Goal: Entertainment & Leisure: Consume media (video, audio)

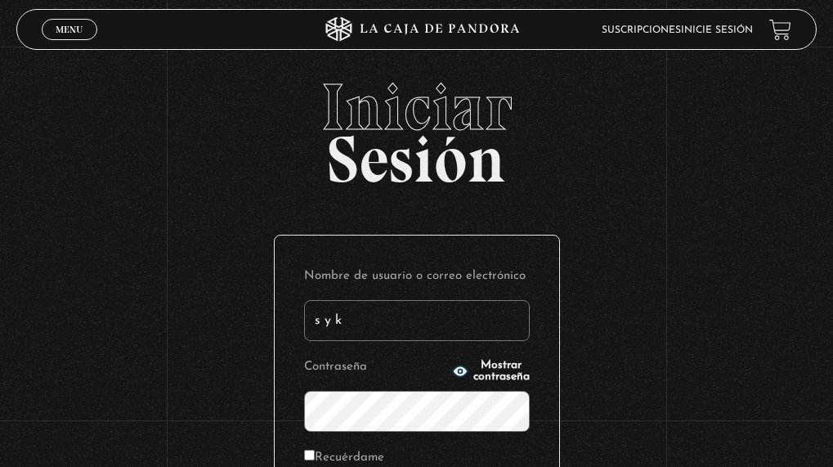
type input "s y k"
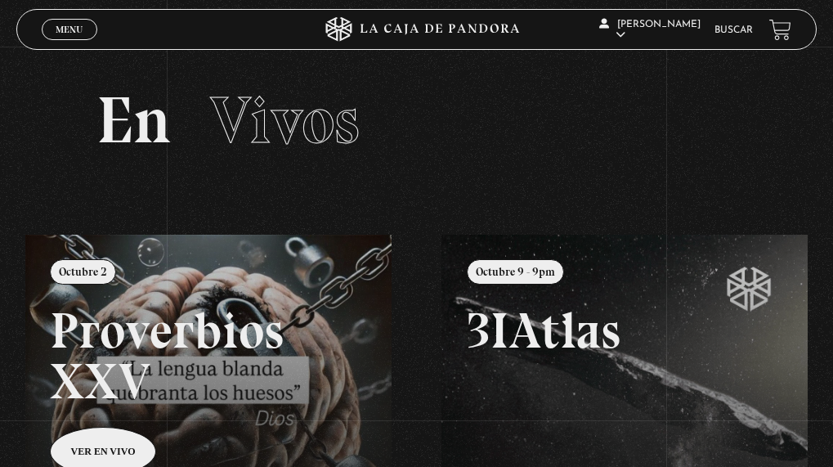
click at [54, 29] on link "Menu Cerrar" at bounding box center [70, 29] width 56 height 21
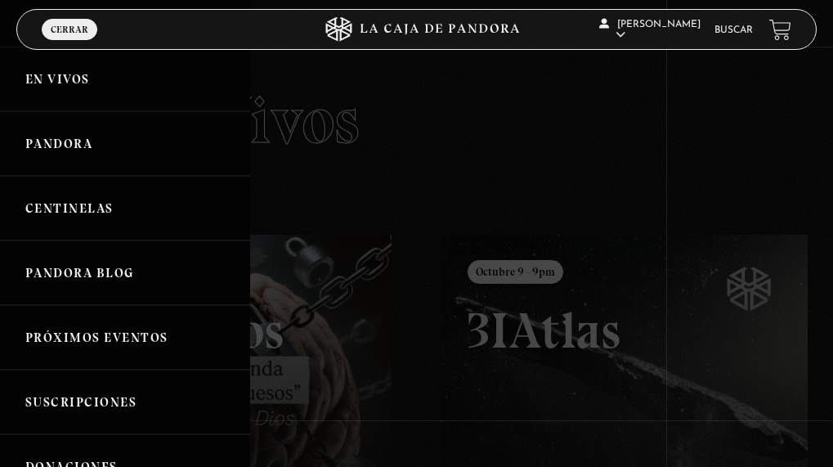
click at [101, 207] on link "Centinelas" at bounding box center [125, 208] width 250 height 65
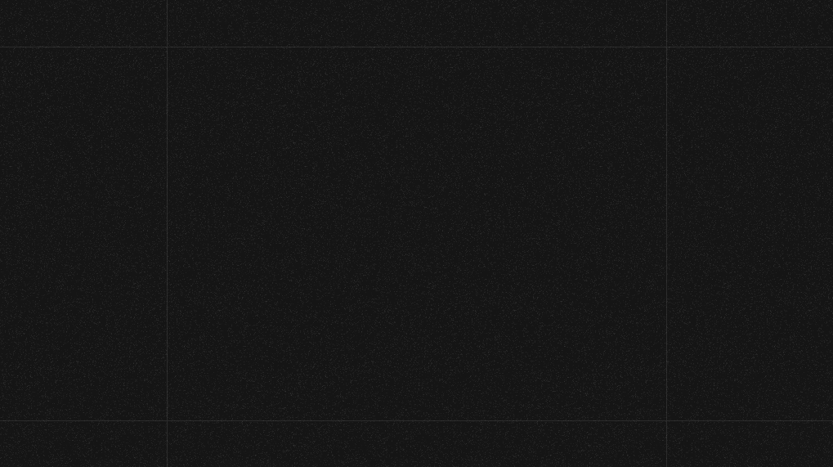
scroll to position [164, 0]
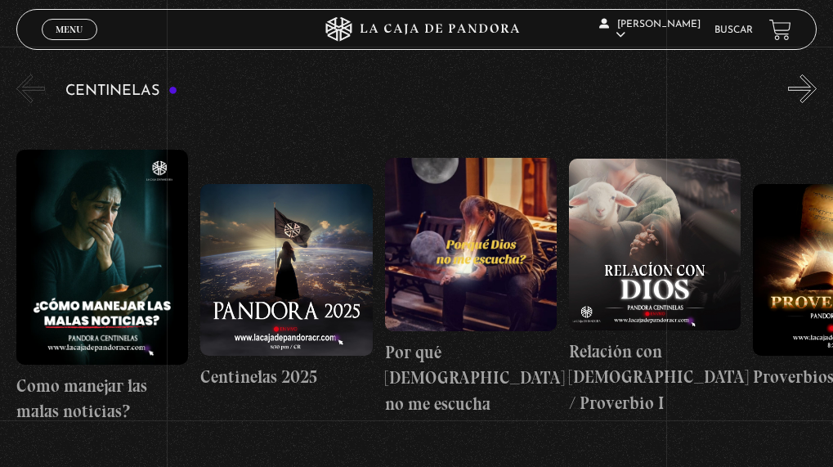
click at [813, 92] on button "»" at bounding box center [802, 88] width 29 height 29
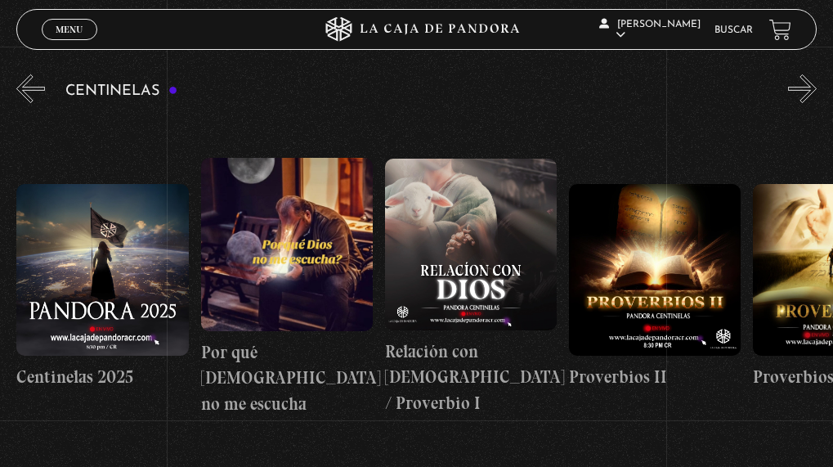
click at [813, 92] on button "»" at bounding box center [802, 88] width 29 height 29
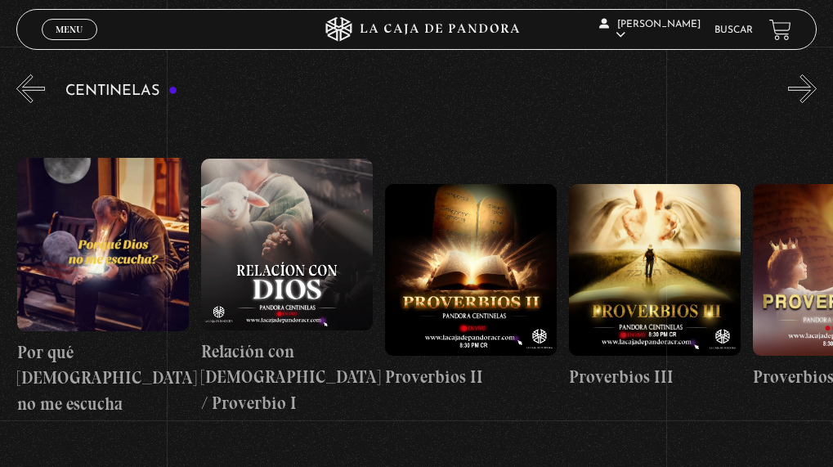
click at [813, 92] on button "»" at bounding box center [802, 88] width 29 height 29
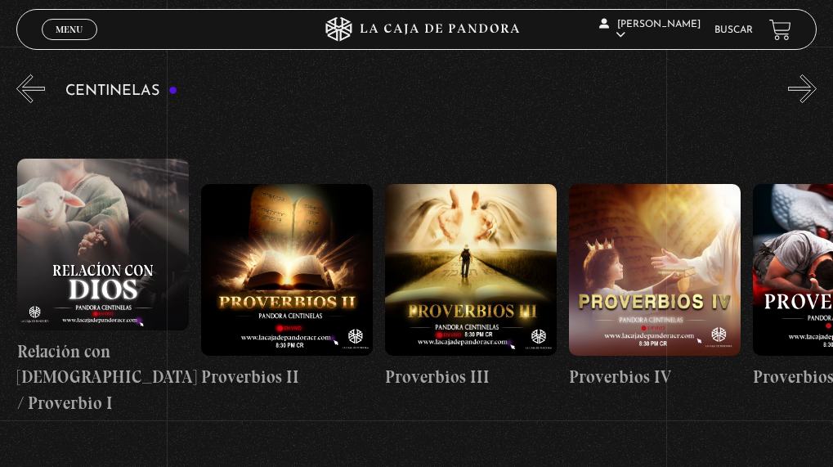
click at [813, 92] on button "»" at bounding box center [802, 88] width 29 height 29
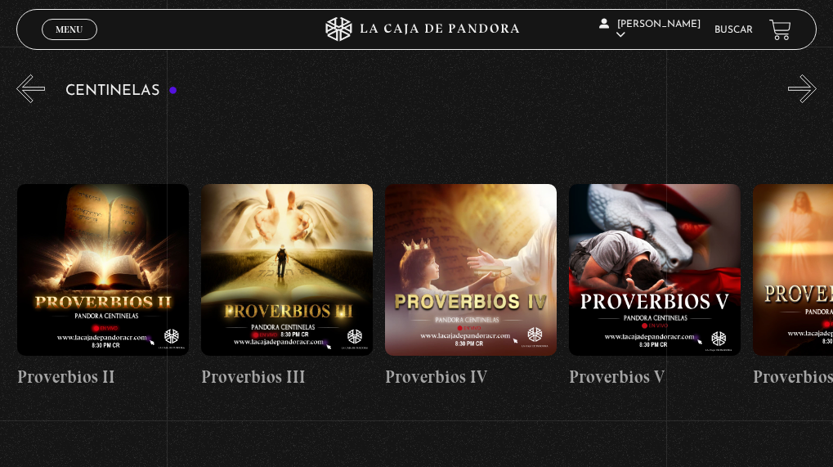
click at [813, 92] on button "»" at bounding box center [802, 88] width 29 height 29
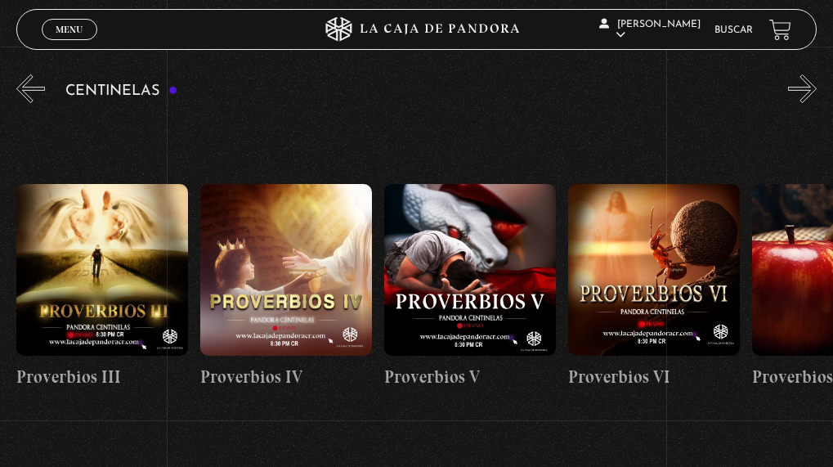
click at [813, 92] on button "»" at bounding box center [802, 88] width 29 height 29
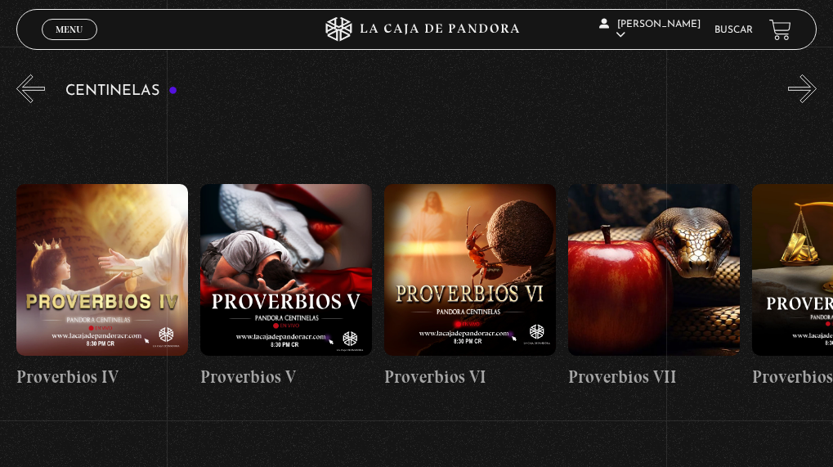
click at [813, 92] on button "»" at bounding box center [802, 88] width 29 height 29
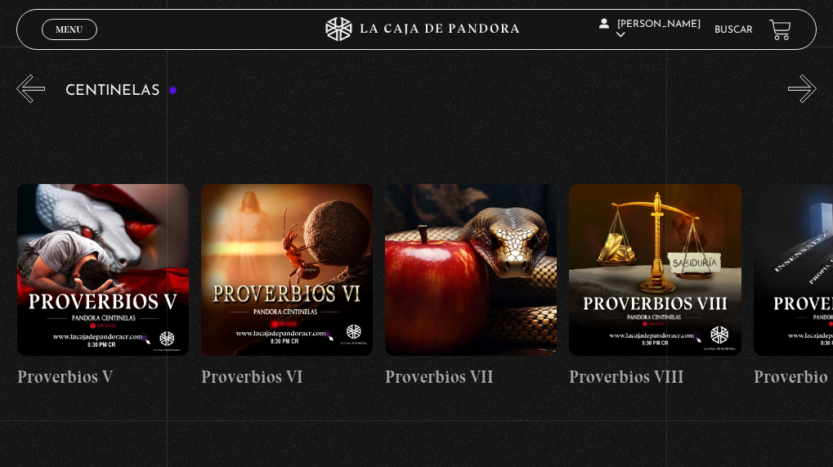
scroll to position [0, 1288]
click at [817, 90] on button "»" at bounding box center [802, 88] width 29 height 29
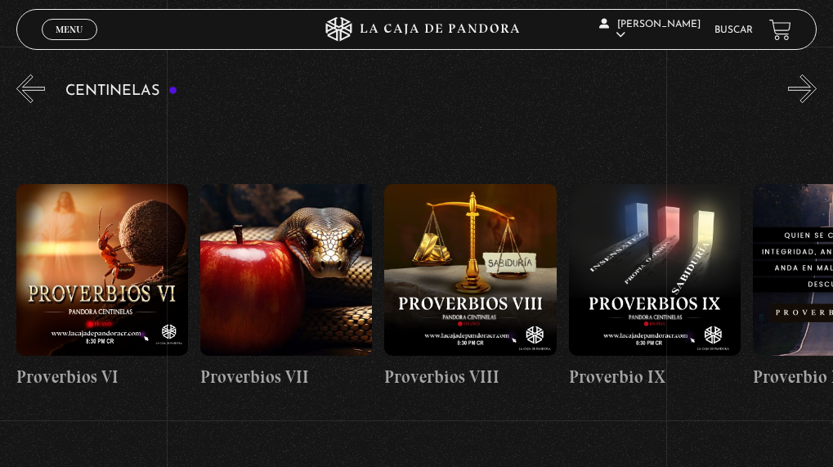
click at [817, 90] on button "»" at bounding box center [802, 88] width 29 height 29
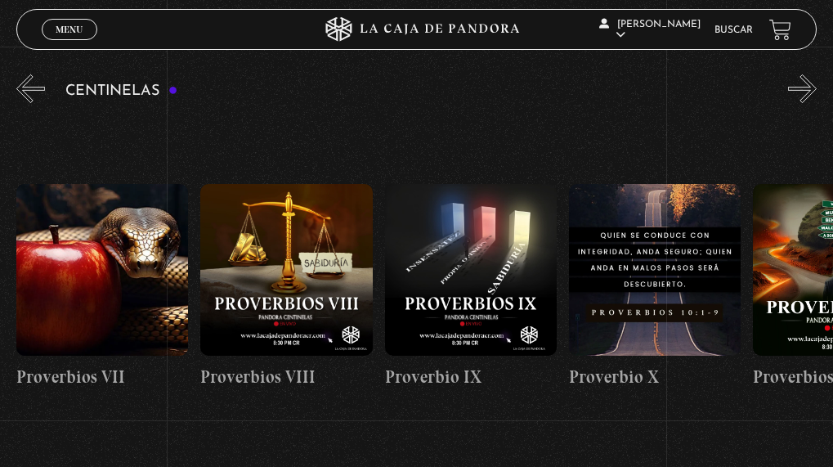
scroll to position [0, 1656]
click at [817, 87] on button "»" at bounding box center [802, 88] width 29 height 29
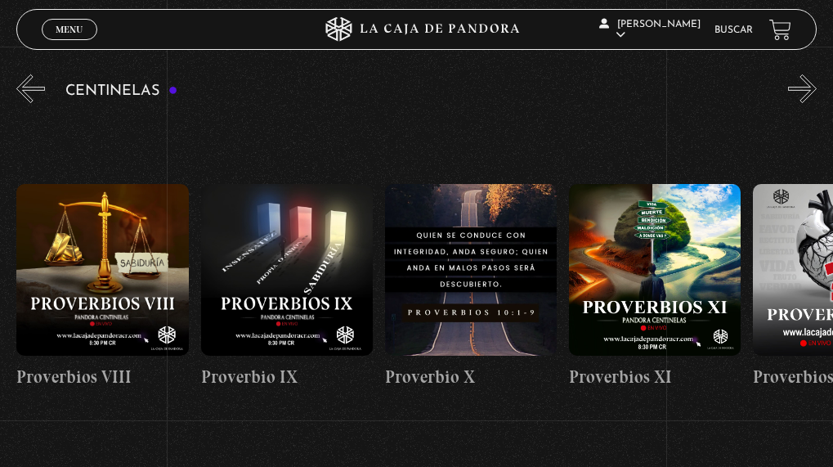
click at [817, 87] on button "»" at bounding box center [802, 88] width 29 height 29
click at [817, 90] on button "»" at bounding box center [802, 88] width 29 height 29
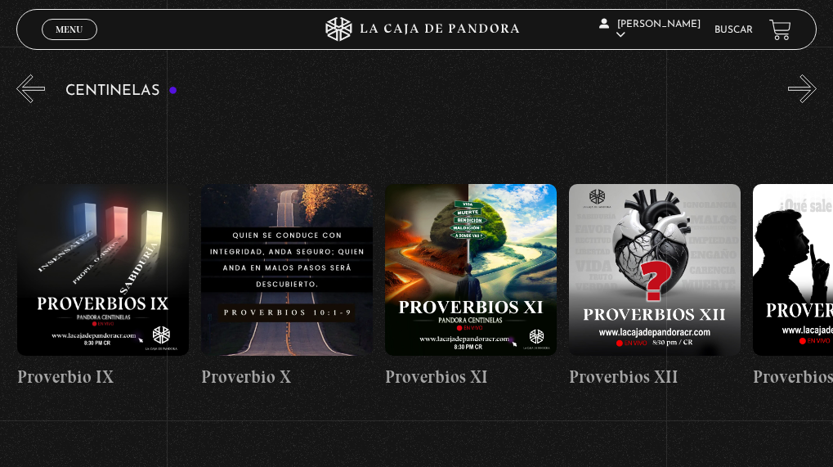
click at [817, 90] on button "»" at bounding box center [802, 88] width 29 height 29
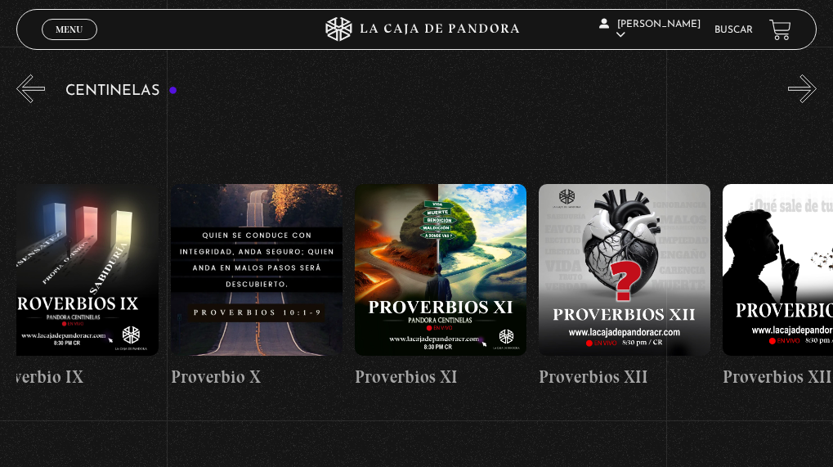
click at [817, 90] on button "»" at bounding box center [802, 88] width 29 height 29
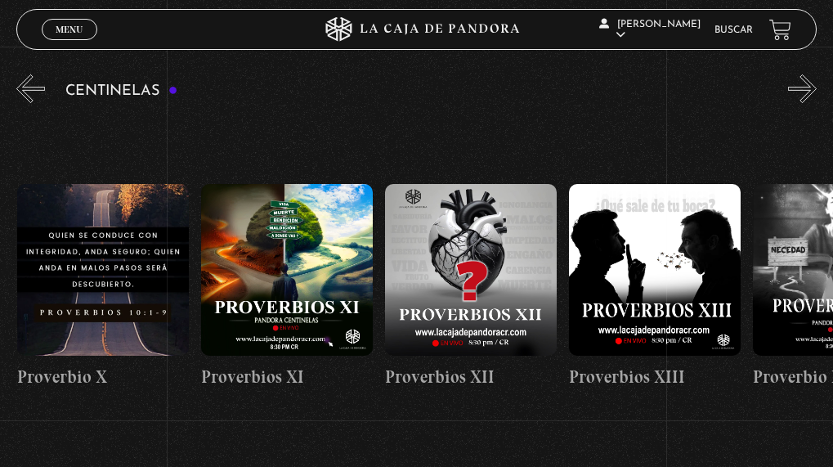
click at [817, 90] on button "»" at bounding box center [802, 88] width 29 height 29
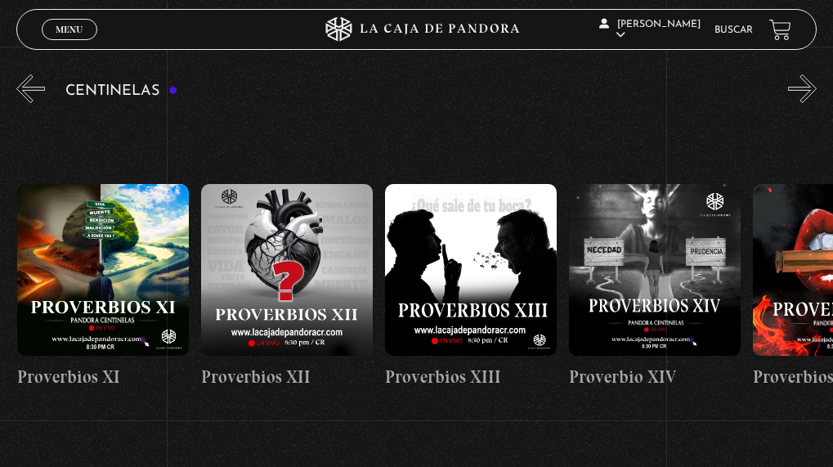
click at [817, 90] on button "»" at bounding box center [802, 88] width 29 height 29
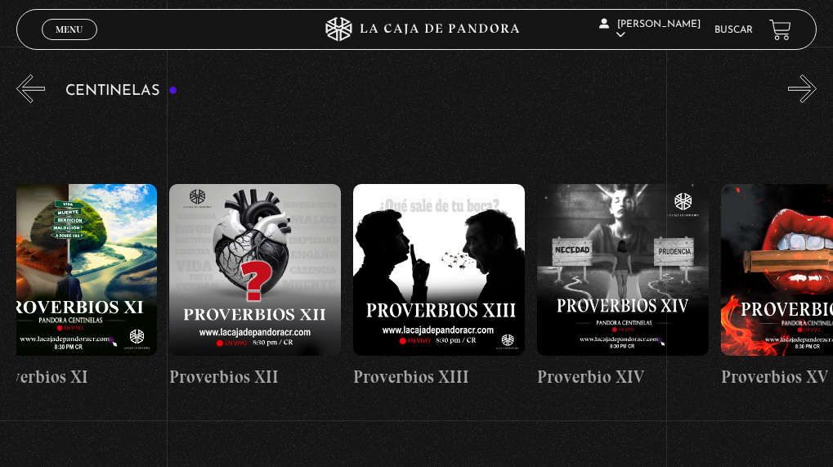
click at [817, 90] on button "»" at bounding box center [802, 88] width 29 height 29
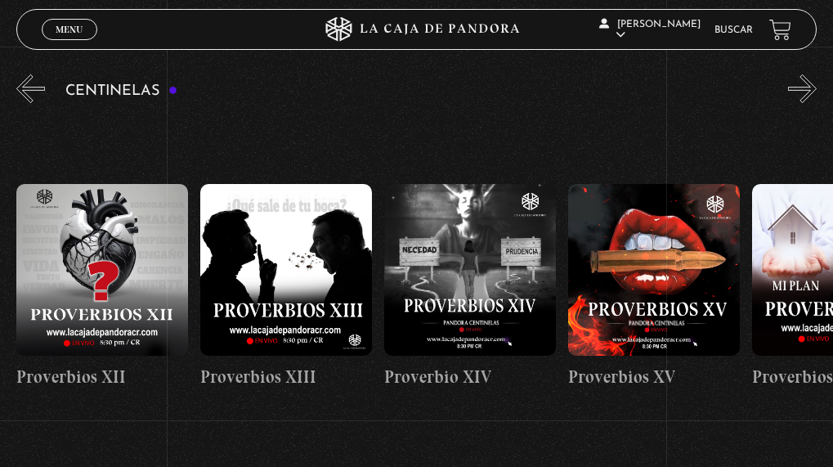
click at [817, 90] on button "»" at bounding box center [802, 88] width 29 height 29
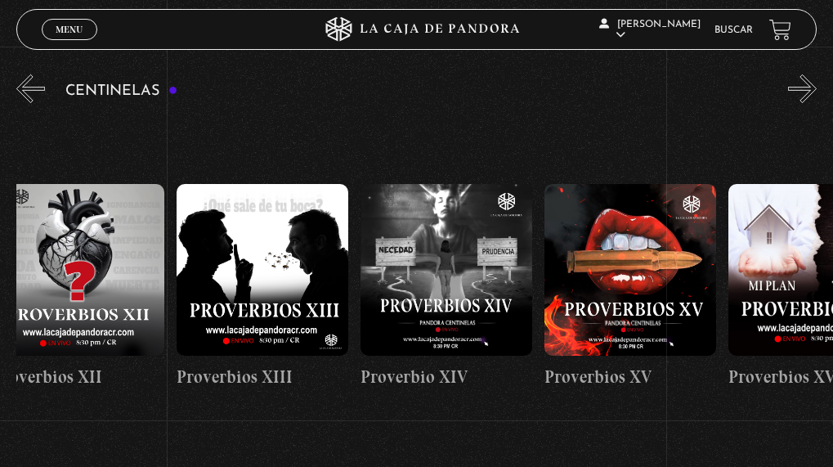
click at [817, 90] on button "»" at bounding box center [802, 88] width 29 height 29
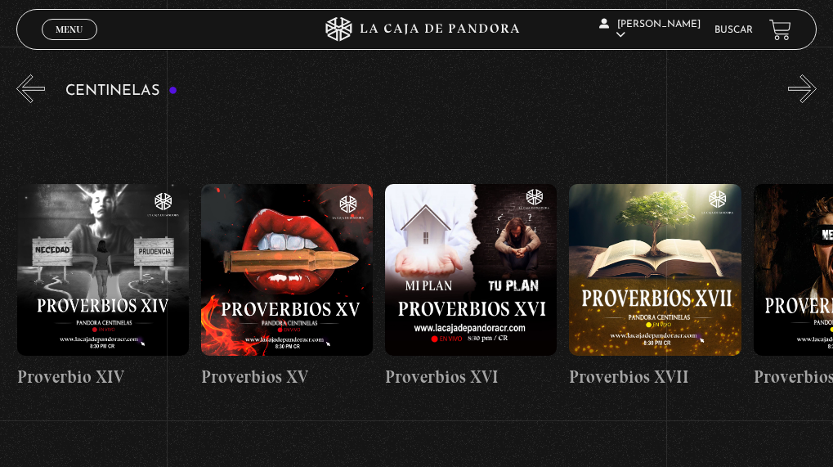
click at [817, 90] on button "»" at bounding box center [802, 88] width 29 height 29
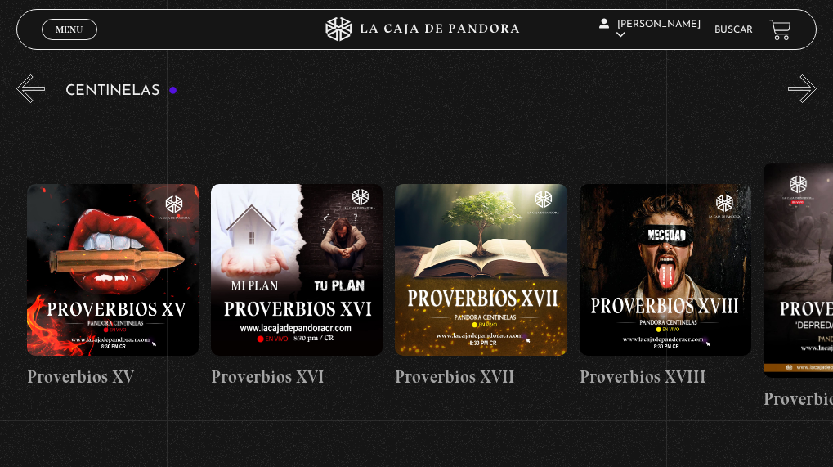
click at [817, 90] on button "»" at bounding box center [802, 88] width 29 height 29
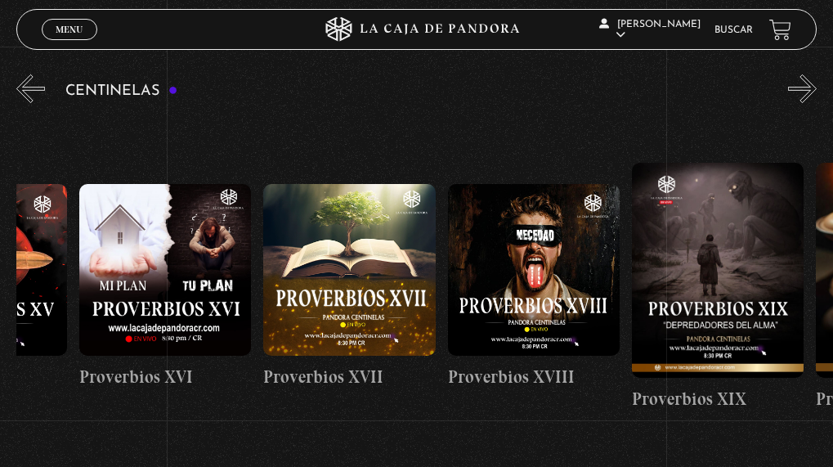
click at [817, 90] on button "»" at bounding box center [802, 88] width 29 height 29
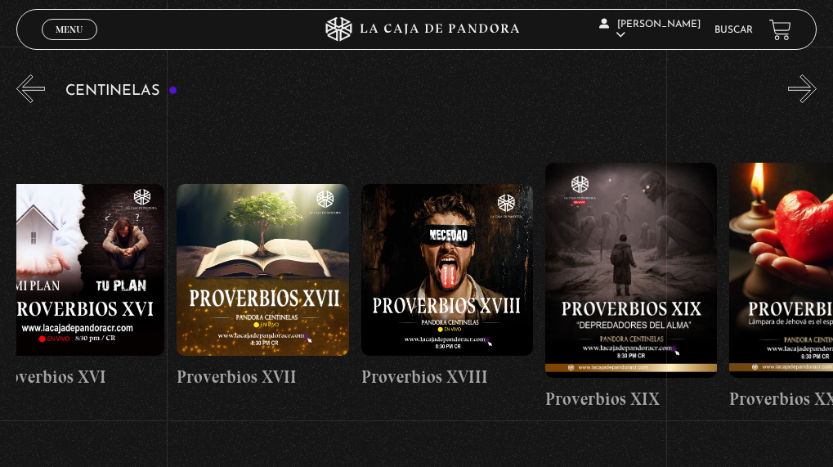
click at [817, 90] on button "»" at bounding box center [802, 88] width 29 height 29
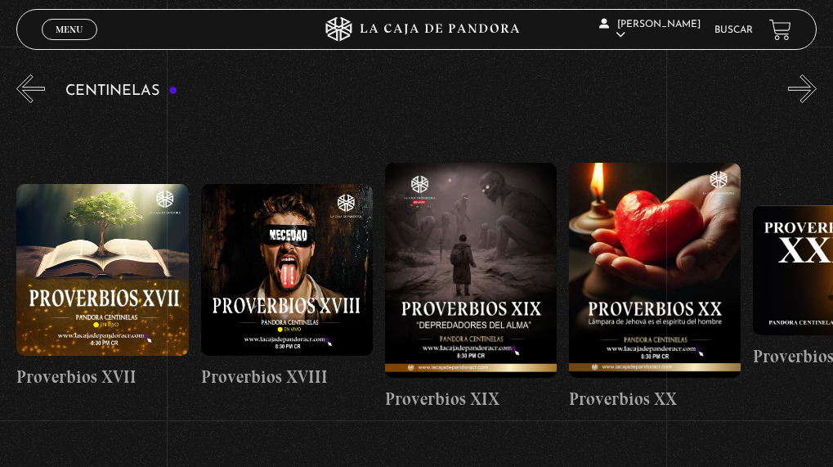
click at [817, 90] on button "»" at bounding box center [802, 88] width 29 height 29
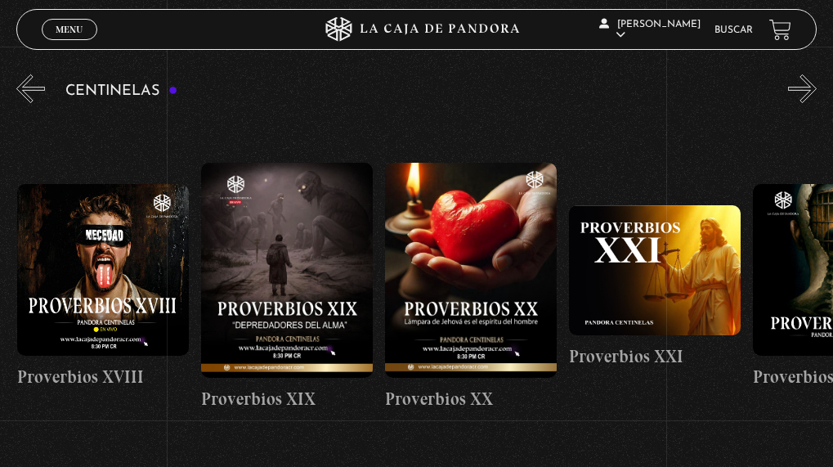
scroll to position [0, 3681]
click at [817, 93] on button "»" at bounding box center [802, 88] width 29 height 29
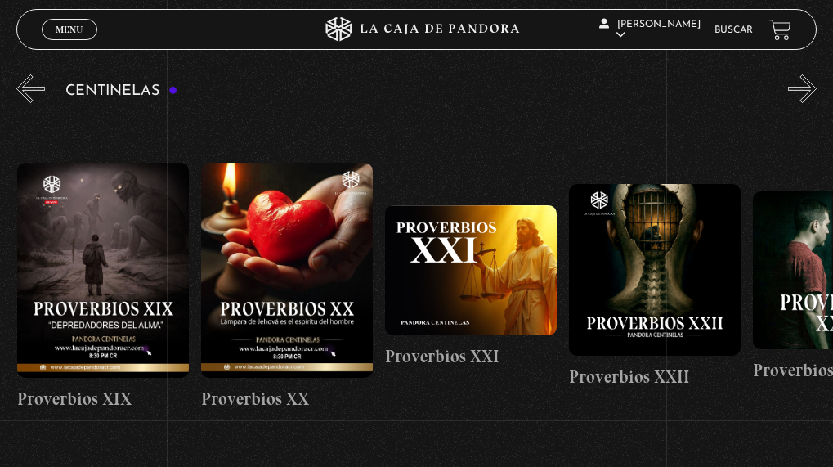
click at [817, 93] on button "»" at bounding box center [802, 88] width 29 height 29
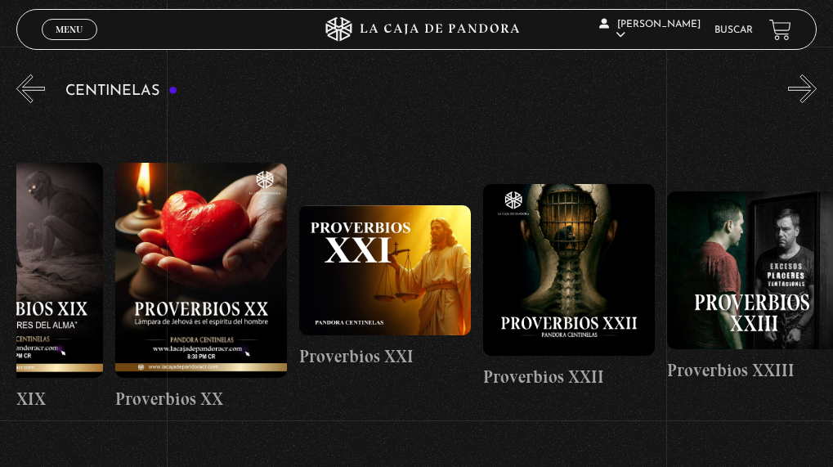
click at [817, 93] on button "»" at bounding box center [802, 88] width 29 height 29
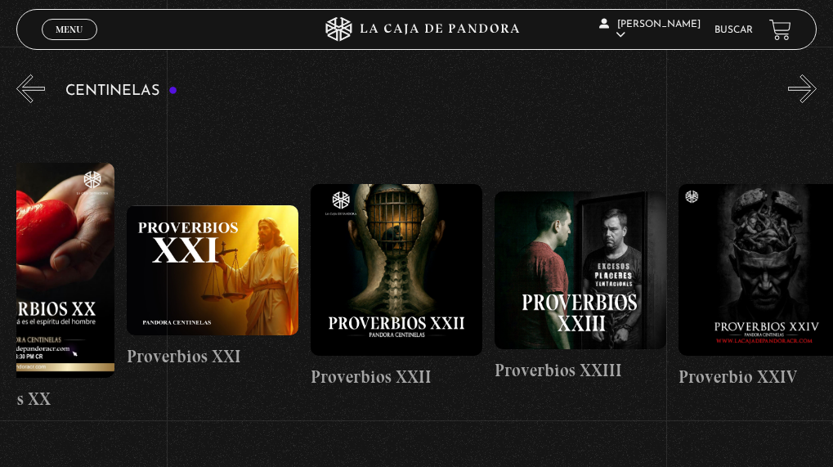
click at [817, 93] on button "»" at bounding box center [802, 88] width 29 height 29
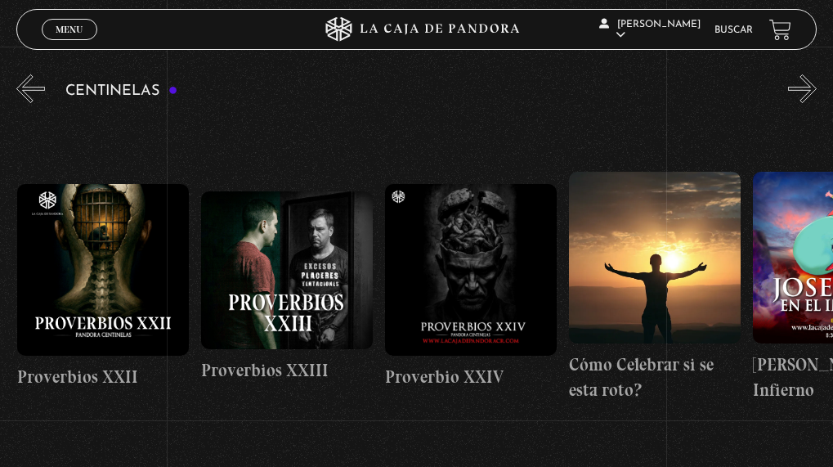
scroll to position [0, 4417]
click at [498, 270] on figure at bounding box center [470, 270] width 172 height 172
click at [466, 253] on figure at bounding box center [470, 270] width 172 height 172
click at [513, 249] on figure at bounding box center [470, 270] width 172 height 172
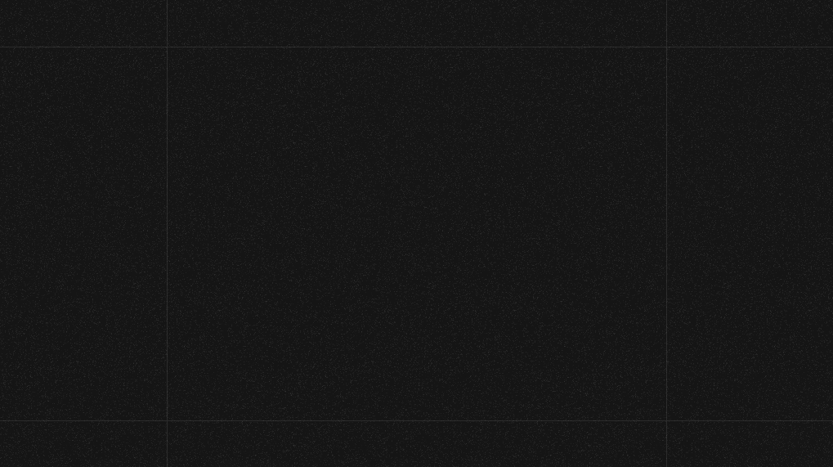
click at [448, 247] on h2 "Proverbio XXIV" at bounding box center [416, 201] width 416 height 150
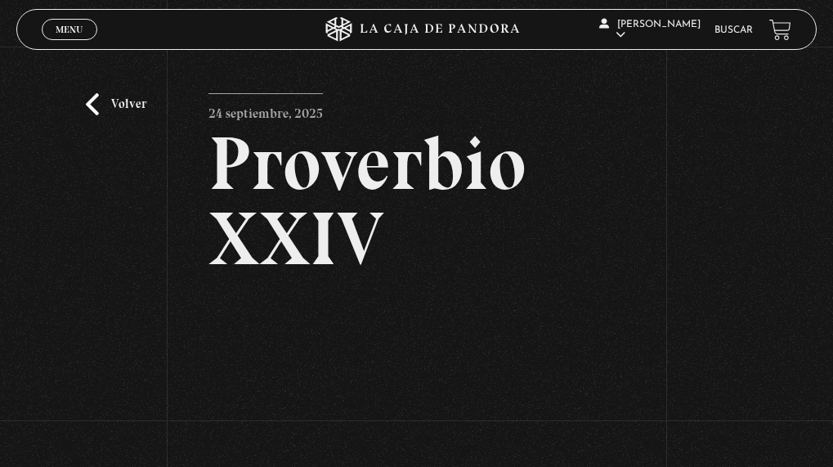
scroll to position [164, 0]
